Goal: Information Seeking & Learning: Find specific fact

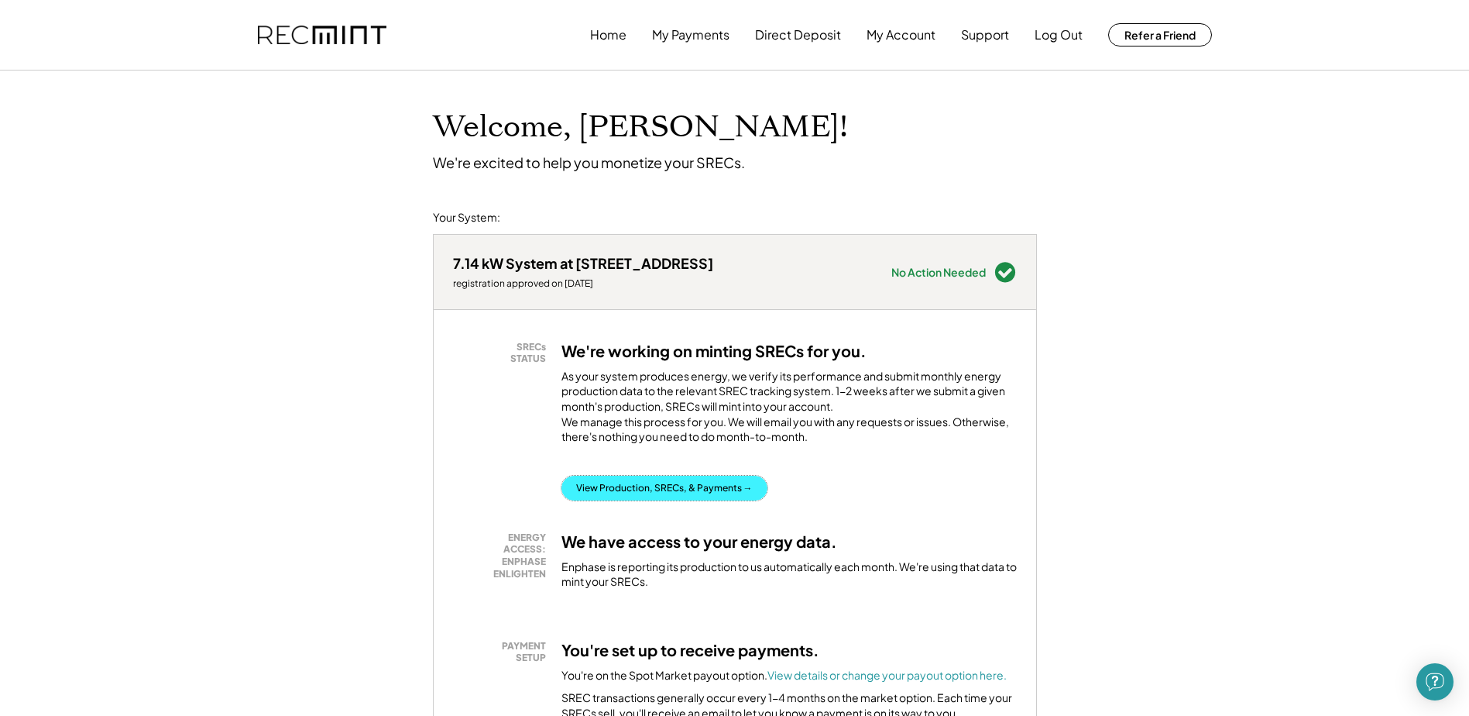
click at [608, 500] on button "View Production, SRECs, & Payments →" at bounding box center [665, 488] width 206 height 25
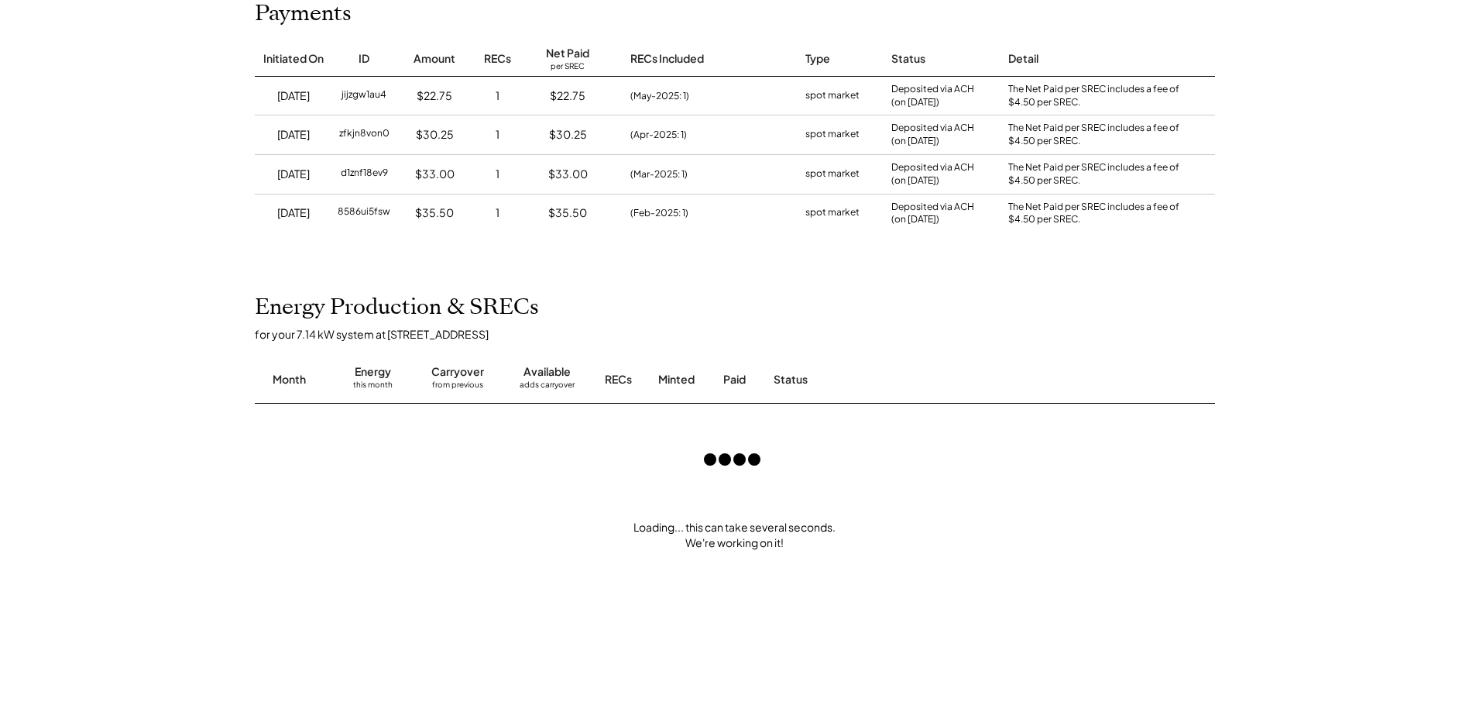
scroll to position [232, 0]
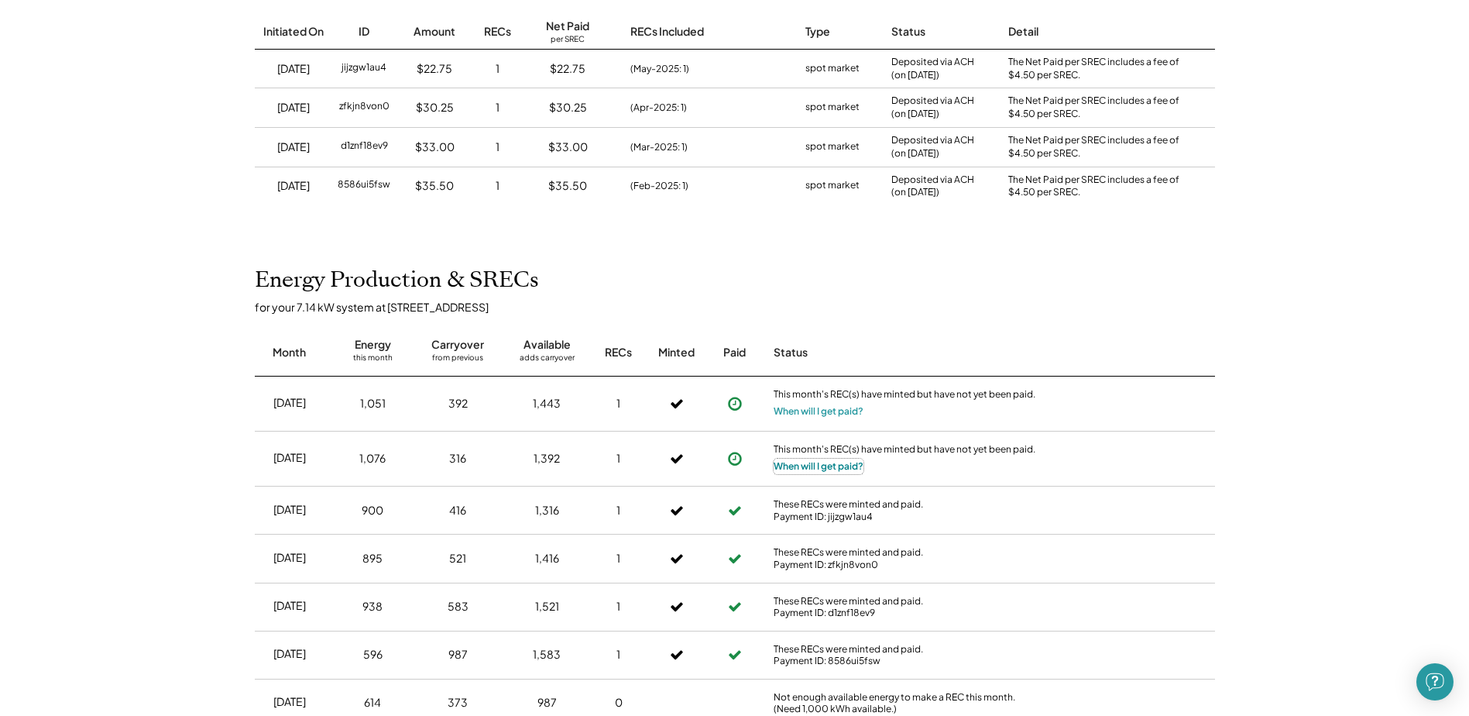
click at [812, 466] on button "When will I get paid?" at bounding box center [819, 466] width 90 height 15
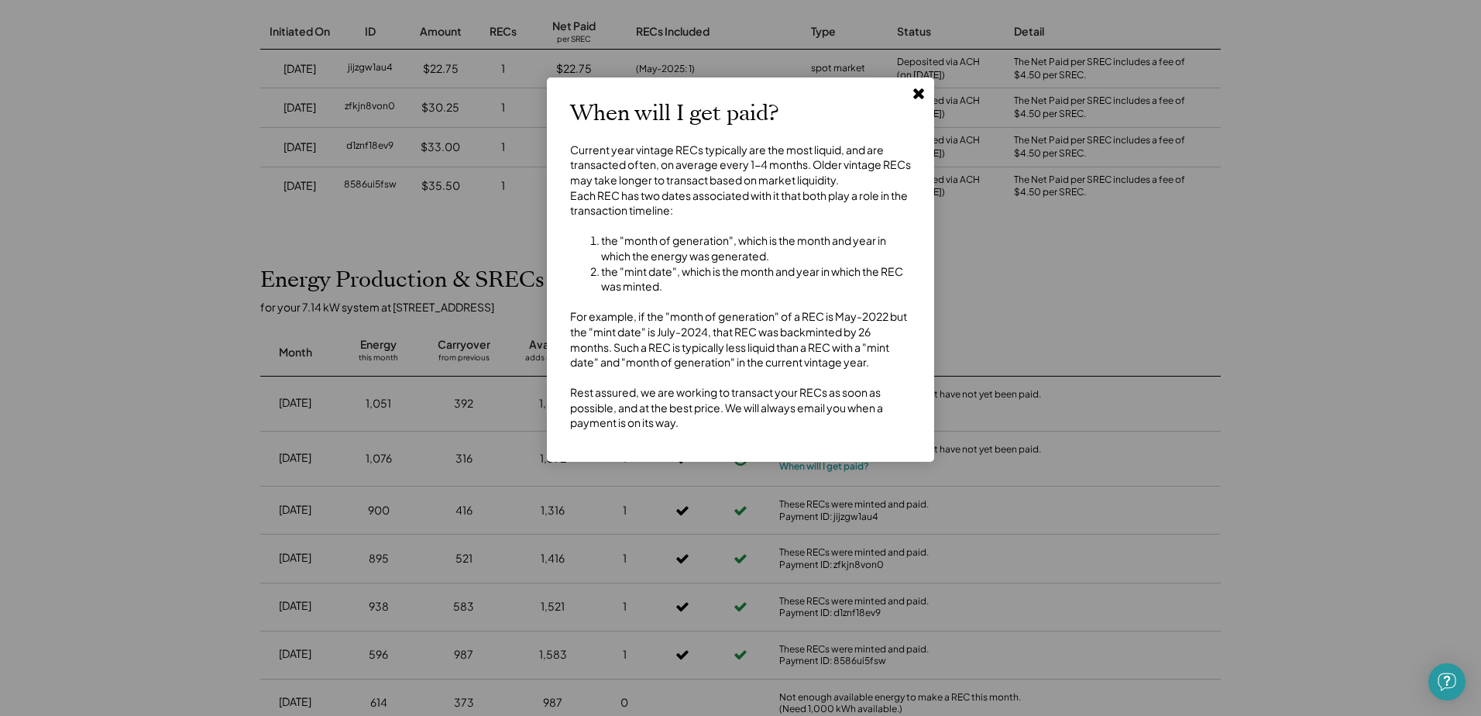
click at [919, 93] on use at bounding box center [918, 93] width 11 height 11
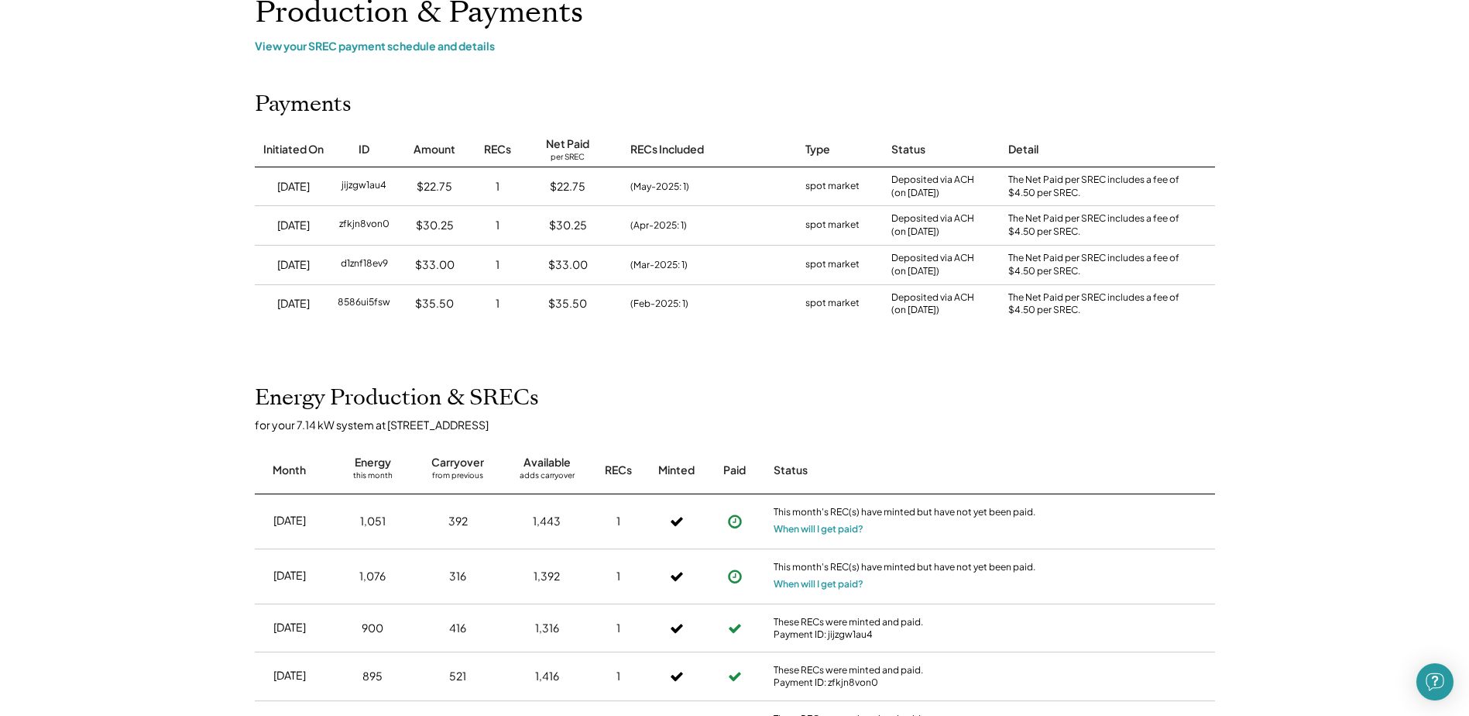
scroll to position [155, 0]
